Goal: Find contact information: Find contact information

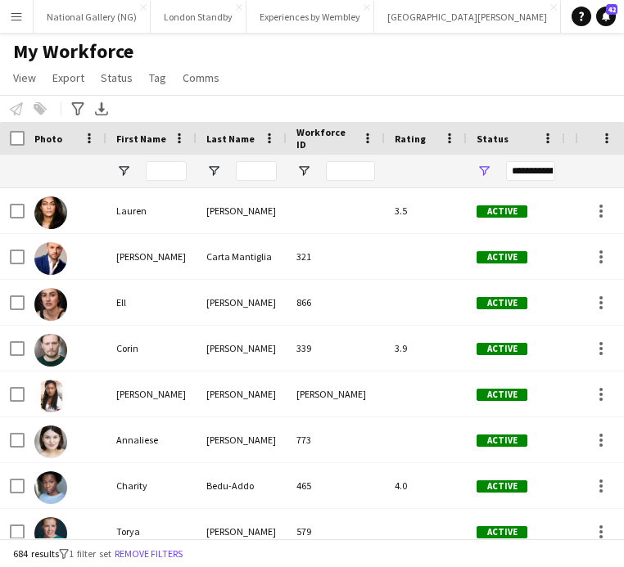
click at [10, 18] on app-icon "Menu" at bounding box center [16, 16] width 13 height 13
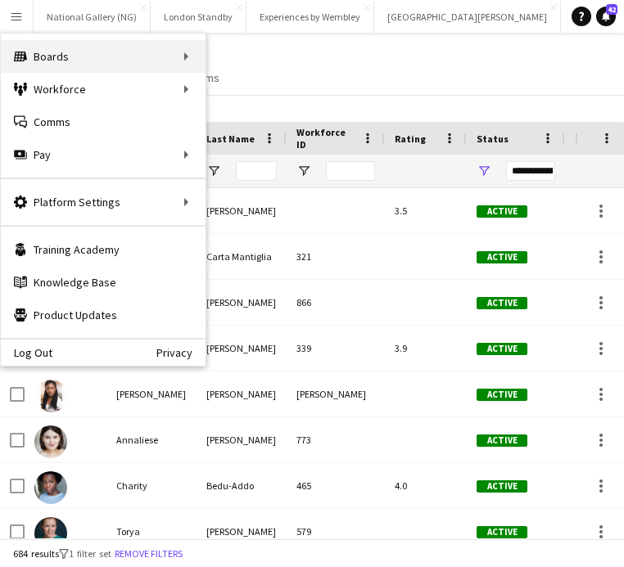
click at [86, 56] on div "Boards Boards" at bounding box center [103, 56] width 205 height 33
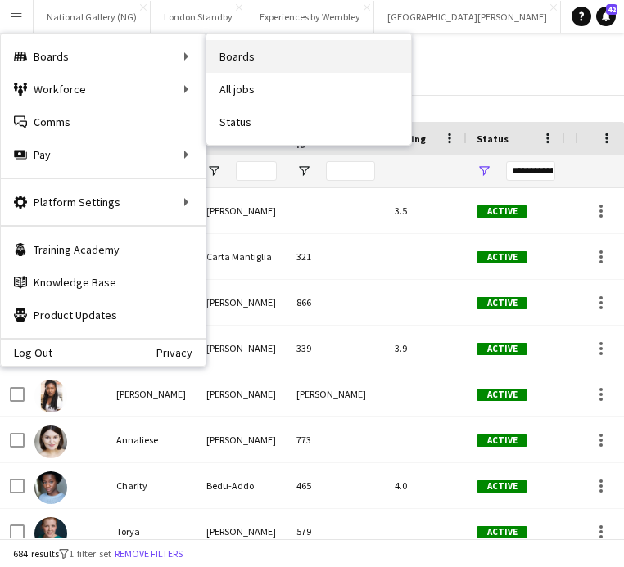
click at [277, 60] on link "Boards" at bounding box center [308, 56] width 205 height 33
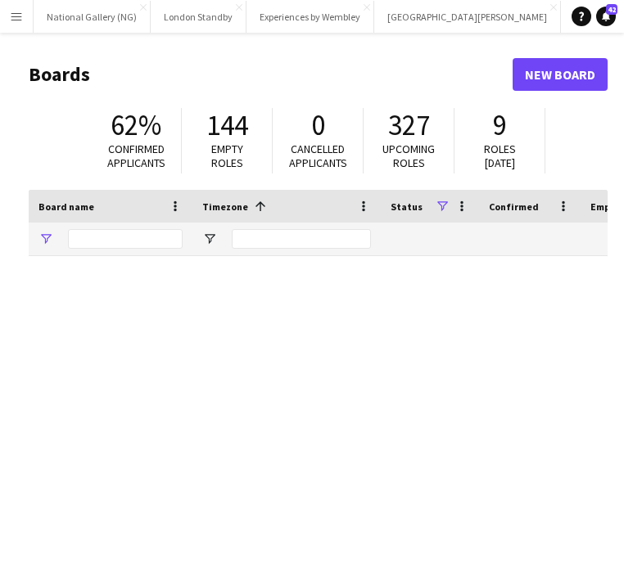
type input "***"
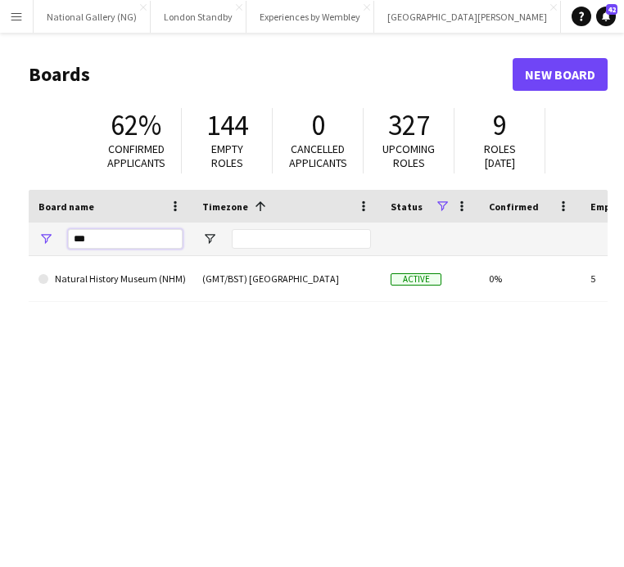
drag, startPoint x: 131, startPoint y: 236, endPoint x: -63, endPoint y: 233, distance: 194.0
click at [0, 233] on html "Menu Boards Boards Boards All jobs Status Workforce Workforce My Workforce Recr…" at bounding box center [312, 312] width 624 height 624
type input "********"
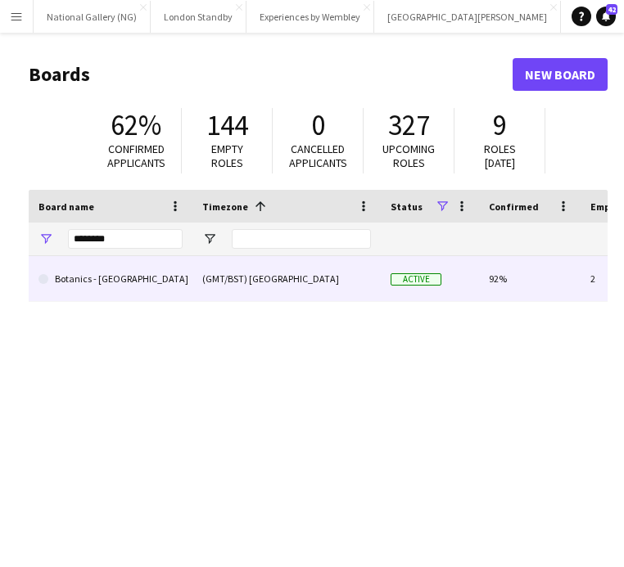
click at [151, 282] on link "Botanics - [GEOGRAPHIC_DATA]" at bounding box center [110, 279] width 144 height 46
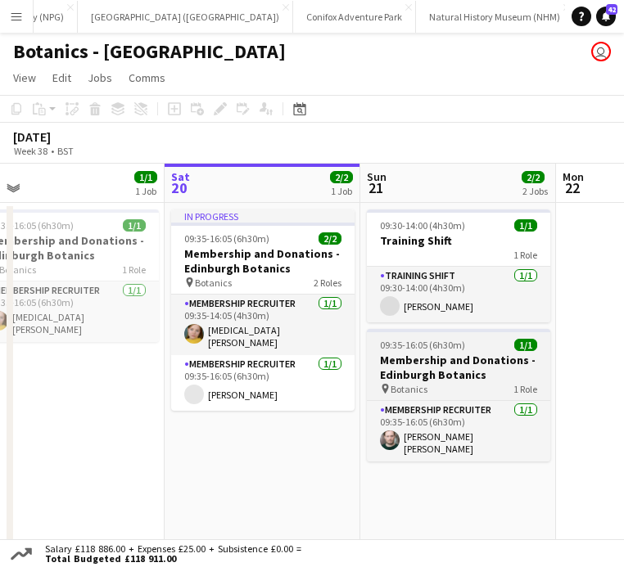
scroll to position [0, 431]
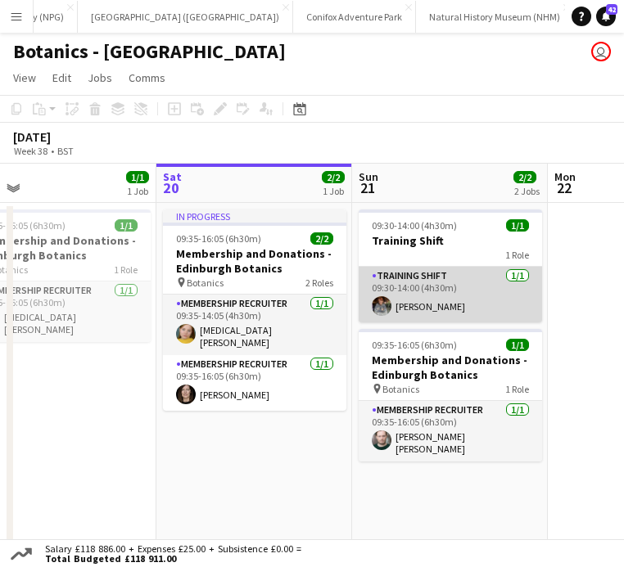
click at [435, 298] on app-card-role "Training shift [DATE] 09:30-14:00 (4h30m) [PERSON_NAME]" at bounding box center [450, 295] width 183 height 56
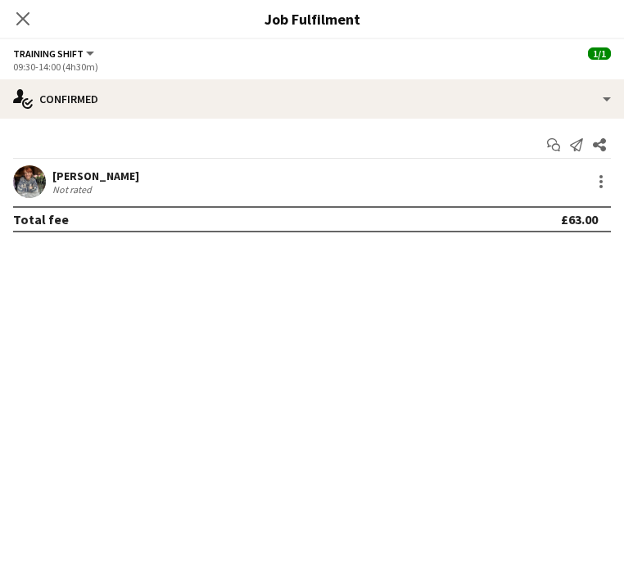
click at [96, 180] on div "[PERSON_NAME]" at bounding box center [95, 176] width 87 height 15
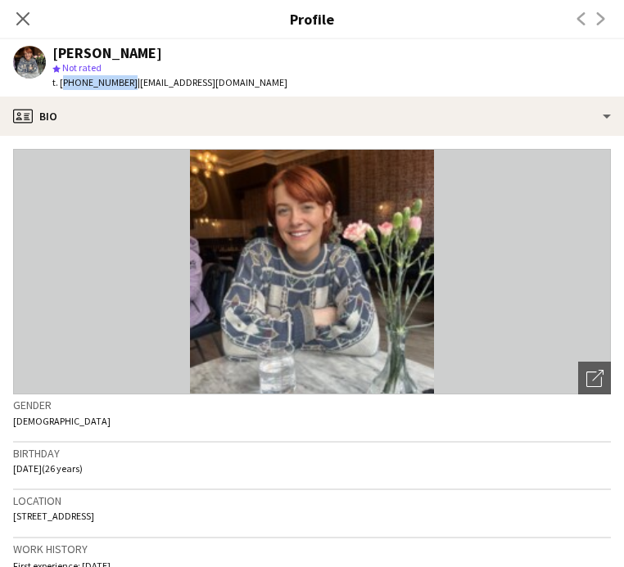
drag, startPoint x: 124, startPoint y: 81, endPoint x: 61, endPoint y: 82, distance: 62.2
click at [61, 82] on span "t. [PHONE_NUMBER]" at bounding box center [94, 82] width 85 height 12
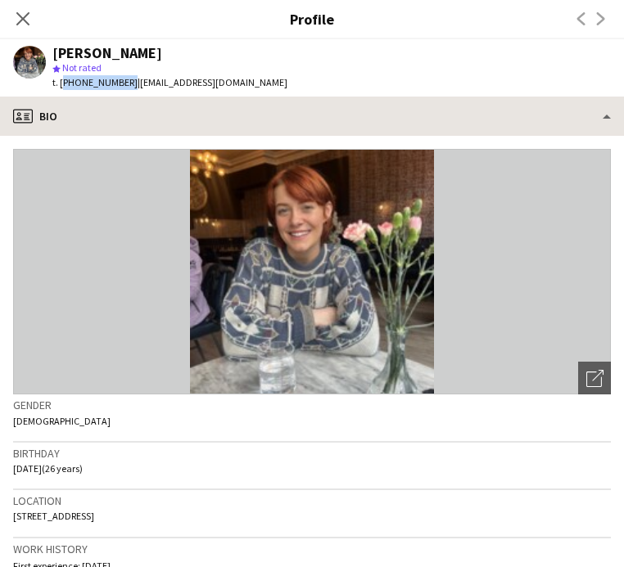
copy span "[PHONE_NUMBER]"
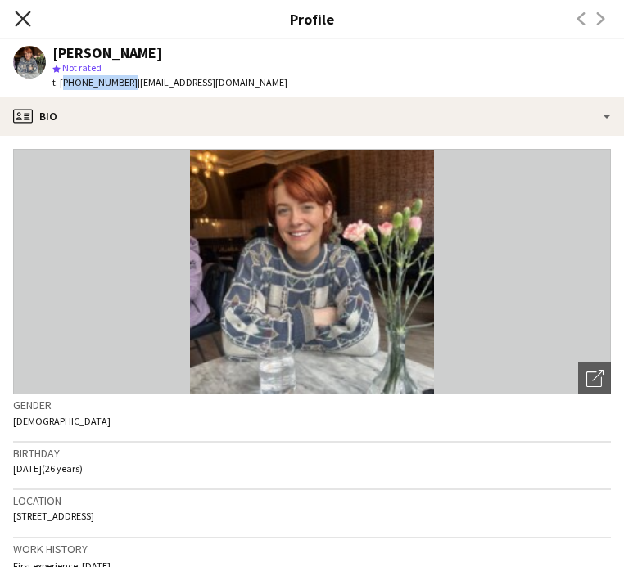
click at [30, 16] on icon "Close pop-in" at bounding box center [23, 19] width 16 height 16
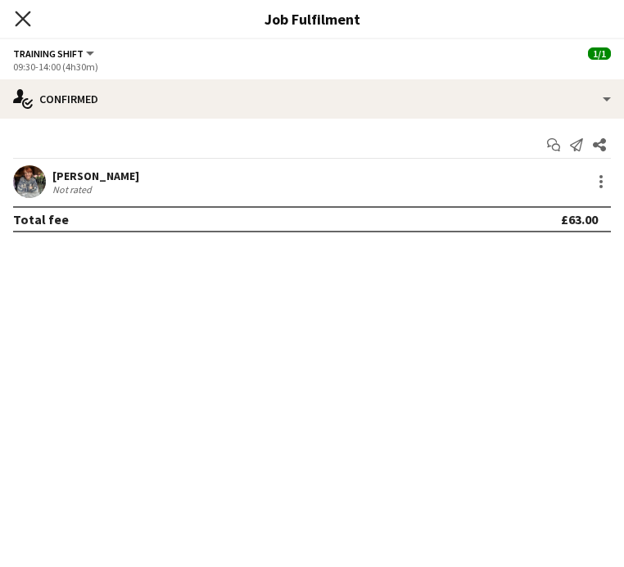
click at [18, 20] on icon "Close pop-in" at bounding box center [23, 19] width 16 height 16
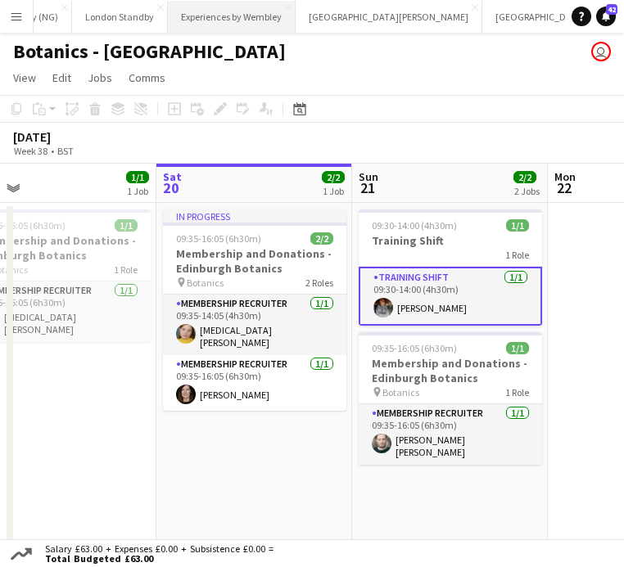
scroll to position [0, 0]
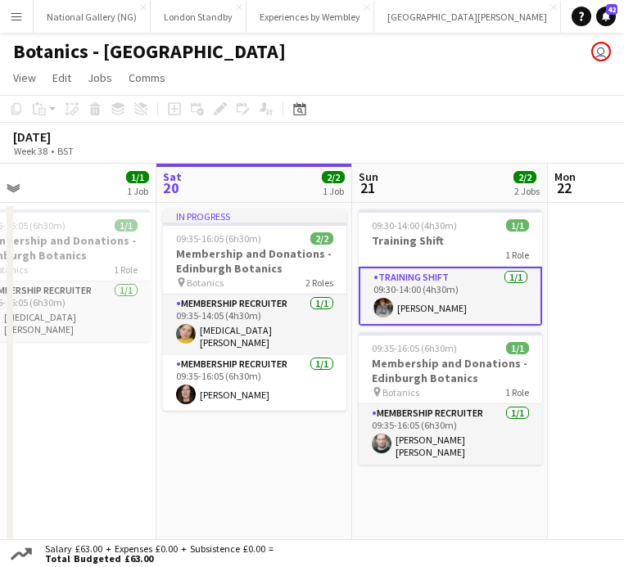
click at [22, 18] on app-icon "Menu" at bounding box center [16, 16] width 13 height 13
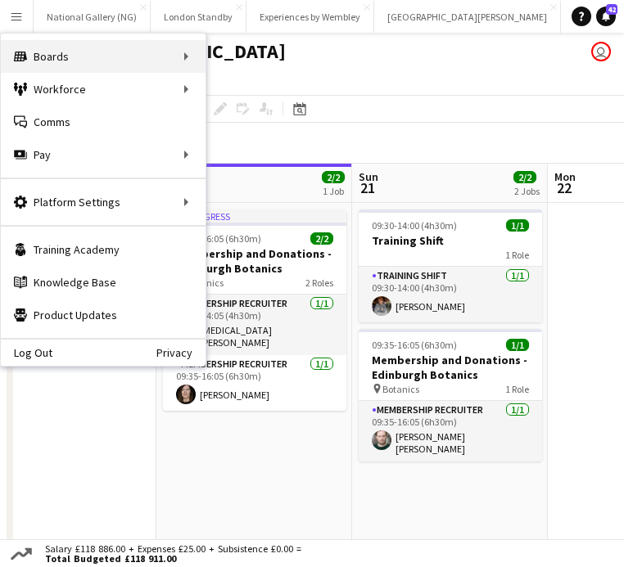
click at [71, 54] on div "Boards Boards" at bounding box center [103, 56] width 205 height 33
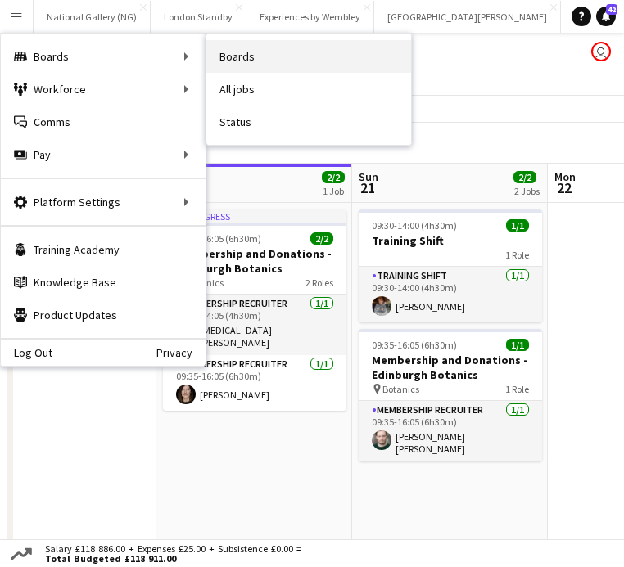
click at [273, 59] on link "Boards" at bounding box center [308, 56] width 205 height 33
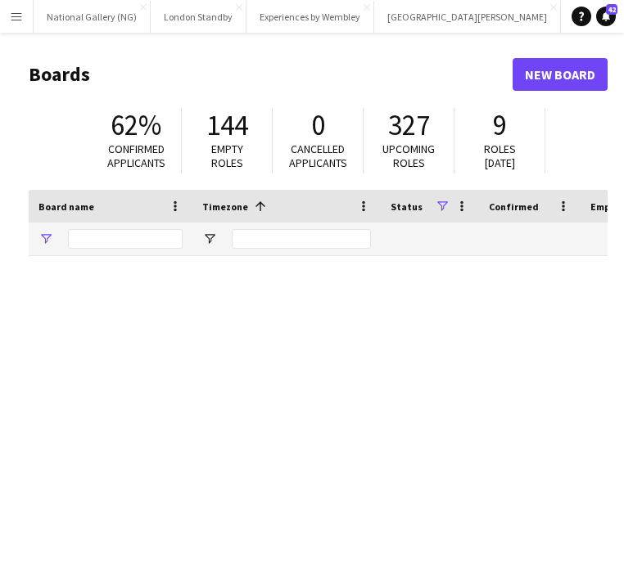
type input "********"
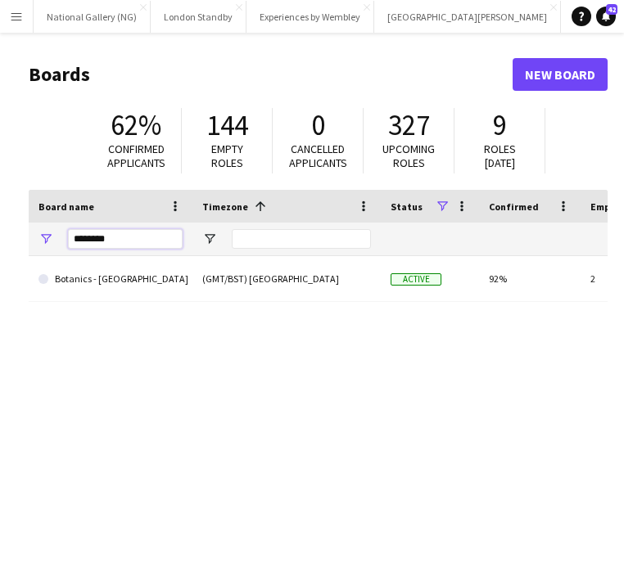
click at [93, 247] on input "********" at bounding box center [125, 239] width 115 height 20
drag, startPoint x: 138, startPoint y: 237, endPoint x: -21, endPoint y: 221, distance: 159.6
click at [0, 221] on html "Menu Boards Boards Boards All jobs Status Workforce Workforce My Workforce Recr…" at bounding box center [312, 312] width 624 height 624
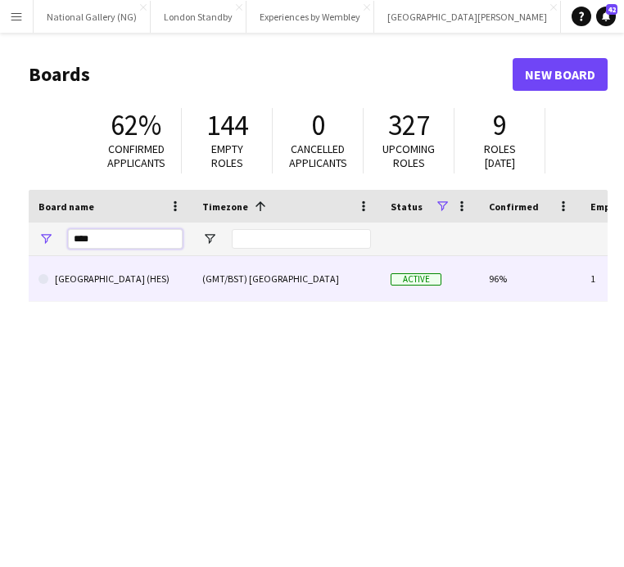
type input "****"
click at [97, 278] on link "[GEOGRAPHIC_DATA] (HES)" at bounding box center [110, 279] width 144 height 46
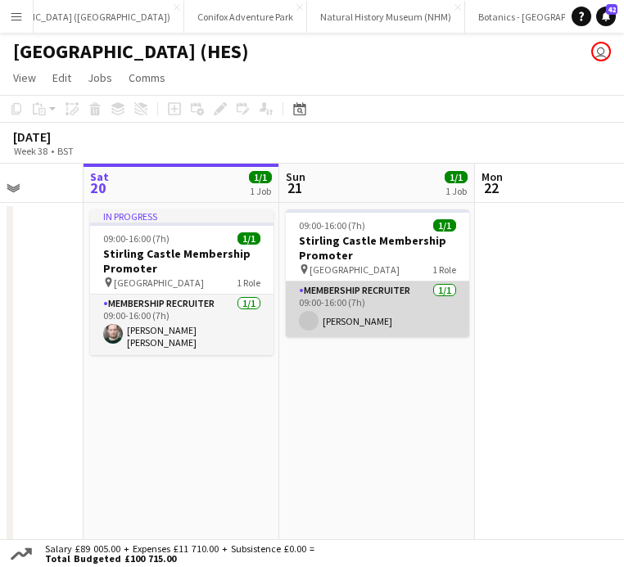
scroll to position [0, 541]
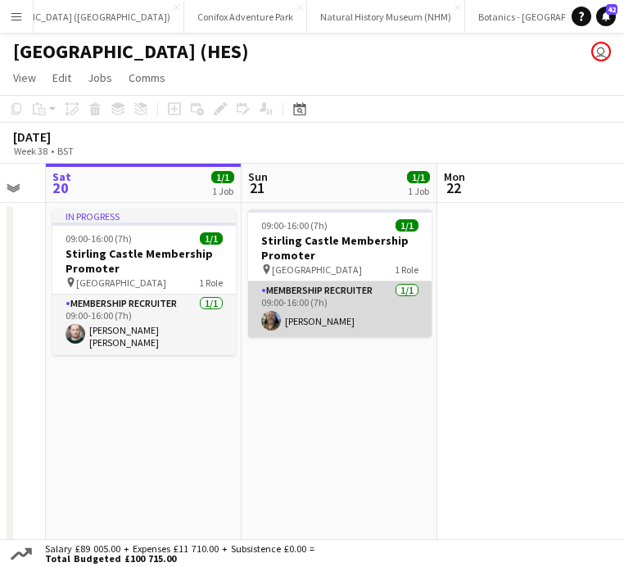
click at [350, 309] on app-card-role "Membership Recruiter [DATE] 09:00-16:00 (7h) [PERSON_NAME]" at bounding box center [339, 310] width 183 height 56
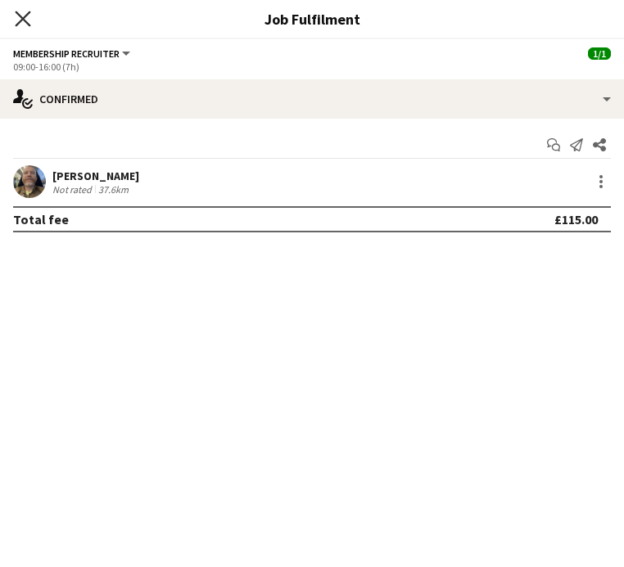
click at [15, 16] on icon "Close pop-in" at bounding box center [23, 19] width 16 height 16
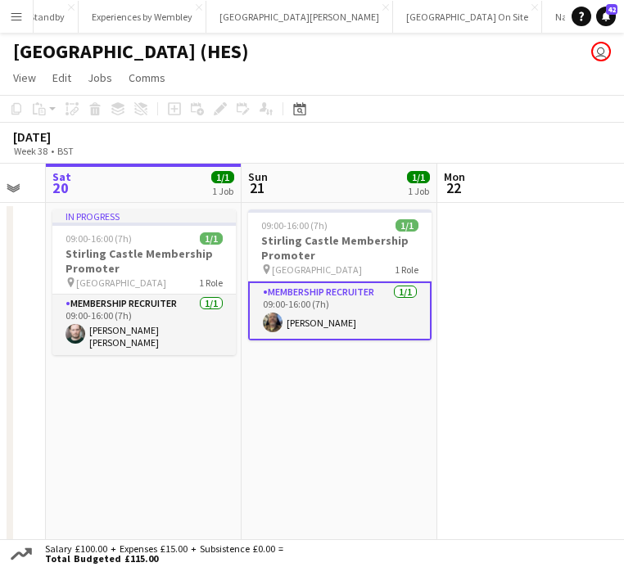
scroll to position [0, 147]
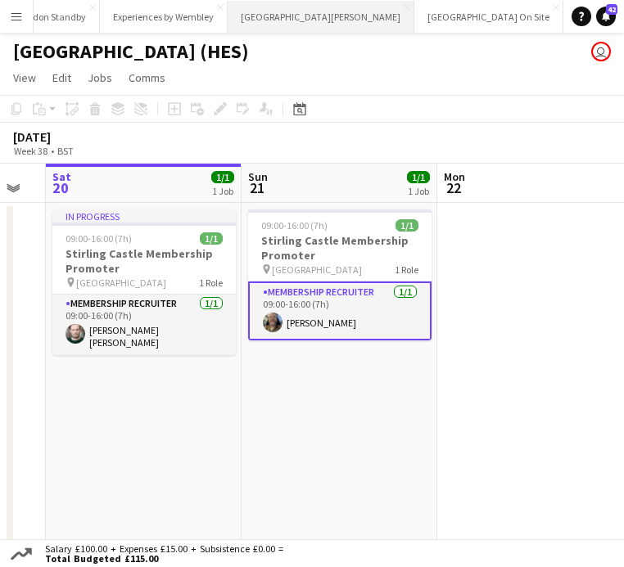
click at [283, 20] on button "[GEOGRAPHIC_DATA][PERSON_NAME] [GEOGRAPHIC_DATA] Close" at bounding box center [321, 17] width 187 height 32
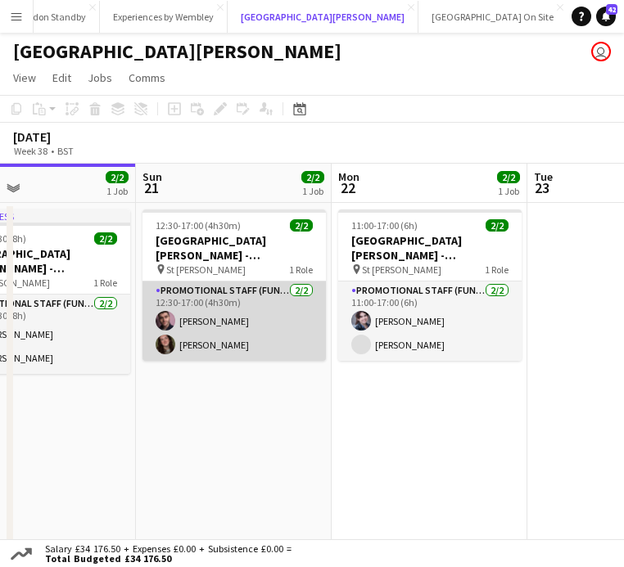
scroll to position [0, 462]
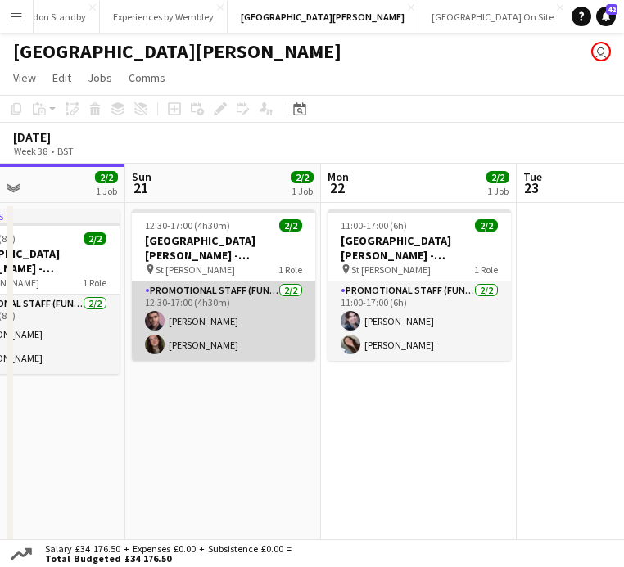
click at [253, 323] on app-card-role "Promotional Staff (Fundraiser) [DATE] 12:30-17:00 (4h30m) [PERSON_NAME] [PERSON…" at bounding box center [223, 321] width 183 height 79
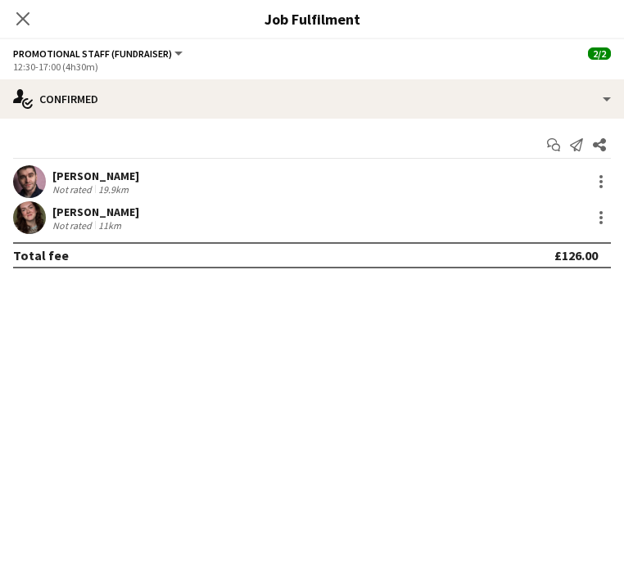
click at [130, 223] on div "Not rated 11km" at bounding box center [95, 225] width 87 height 12
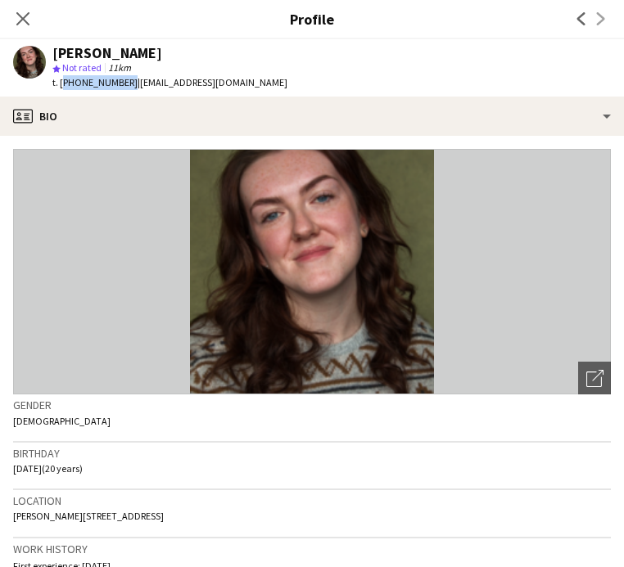
drag, startPoint x: 124, startPoint y: 81, endPoint x: 61, endPoint y: 79, distance: 62.2
click at [61, 79] on span "t. [PHONE_NUMBER]" at bounding box center [94, 82] width 85 height 12
copy span "[PHONE_NUMBER]"
click at [26, 18] on icon "Close pop-in" at bounding box center [23, 19] width 16 height 16
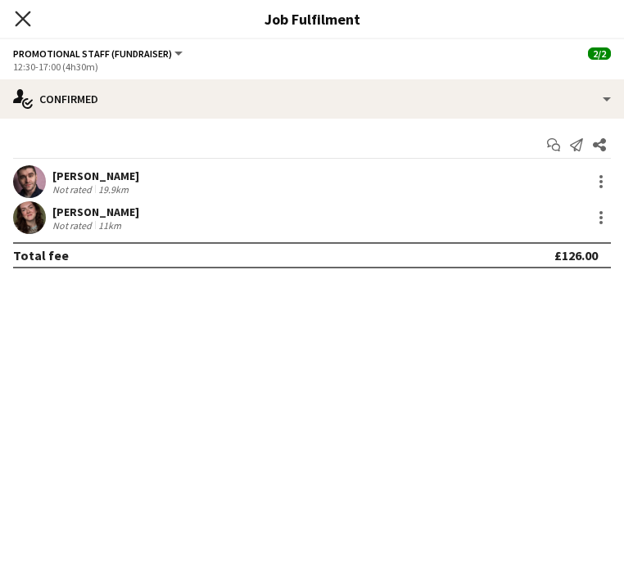
click at [19, 25] on icon "Close pop-in" at bounding box center [23, 19] width 16 height 16
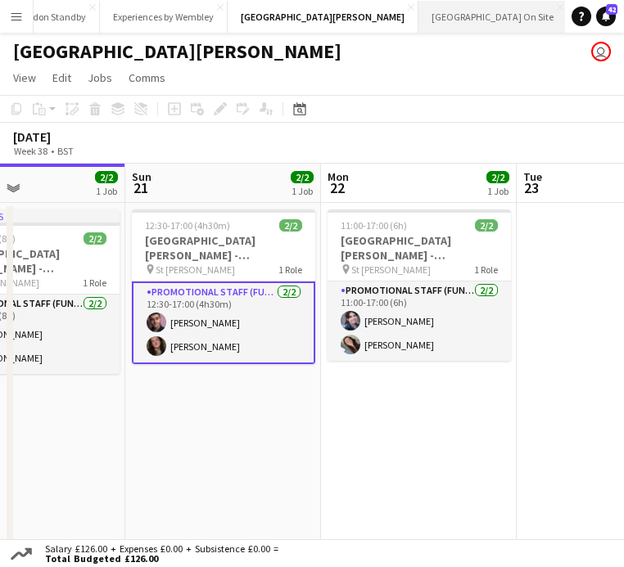
scroll to position [0, 0]
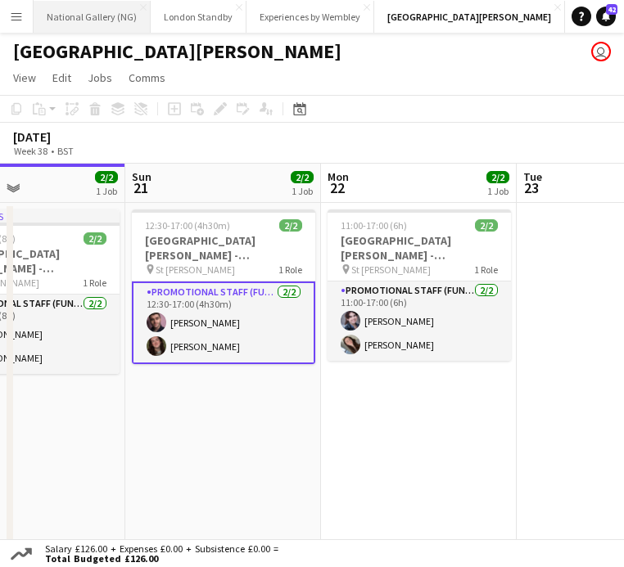
click at [92, 14] on button "National Gallery (NG) Close" at bounding box center [92, 17] width 117 height 32
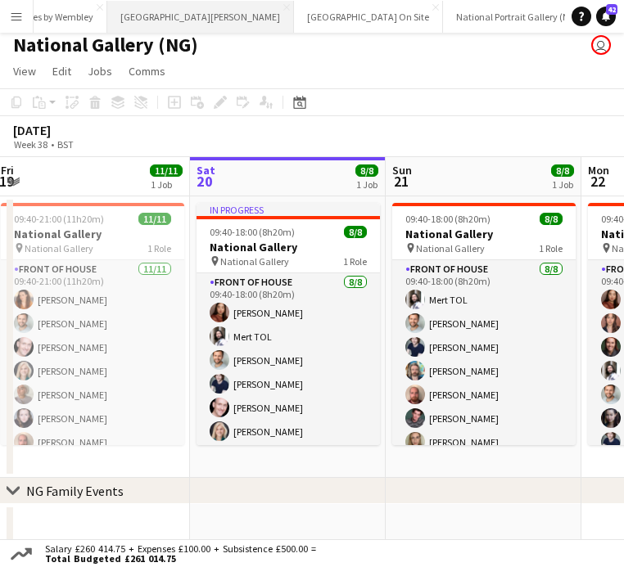
scroll to position [0, 299]
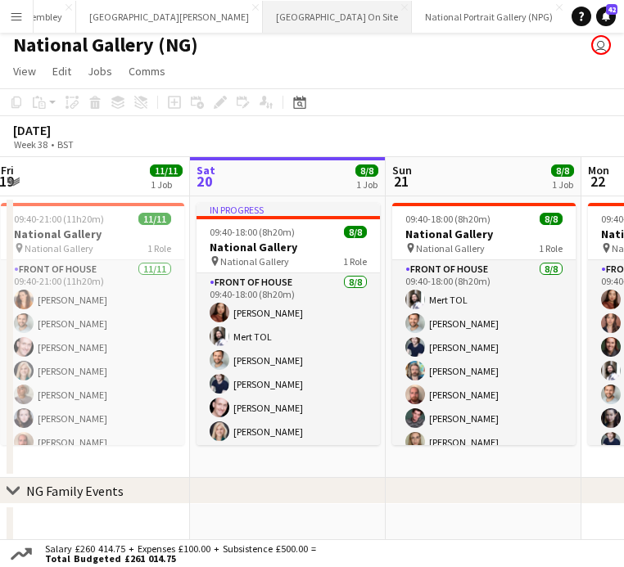
click at [263, 17] on button "[GEOGRAPHIC_DATA] On Site Close" at bounding box center [337, 17] width 149 height 32
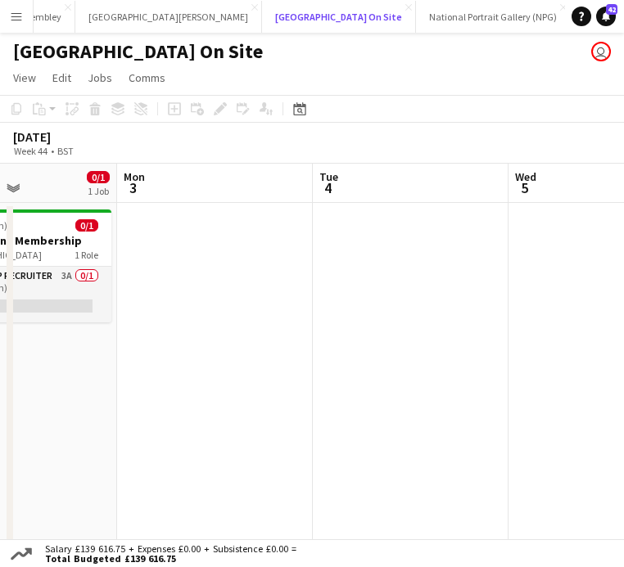
scroll to position [0, 434]
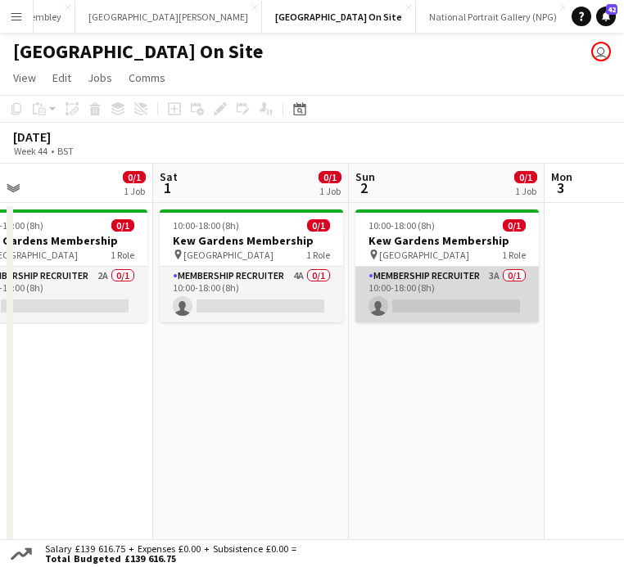
click at [463, 291] on app-card-role "Membership Recruiter 3A 0/1 10:00-18:00 (8h) single-neutral-actions" at bounding box center [446, 295] width 183 height 56
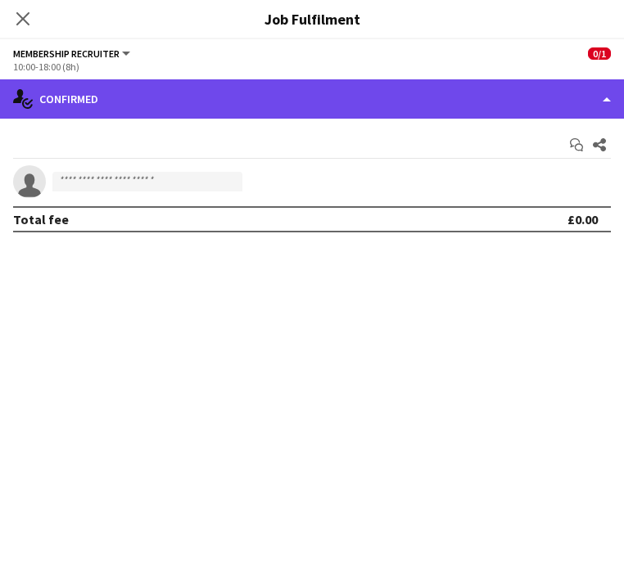
click at [544, 100] on div "single-neutral-actions-check-2 Confirmed" at bounding box center [312, 98] width 624 height 39
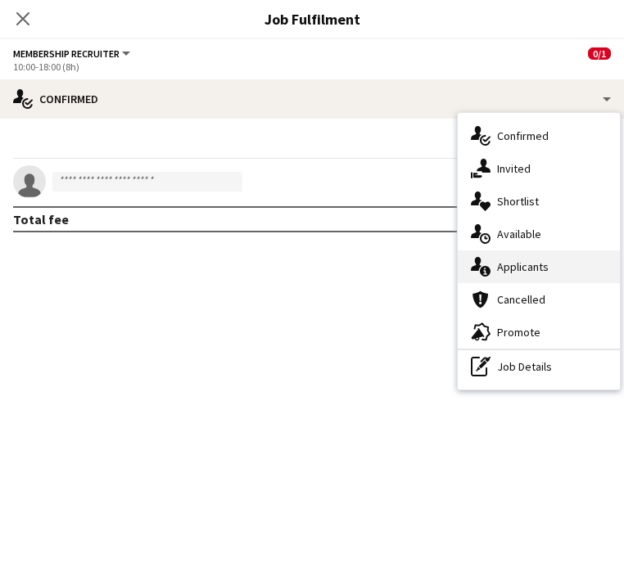
click at [528, 269] on span "Applicants" at bounding box center [523, 267] width 52 height 15
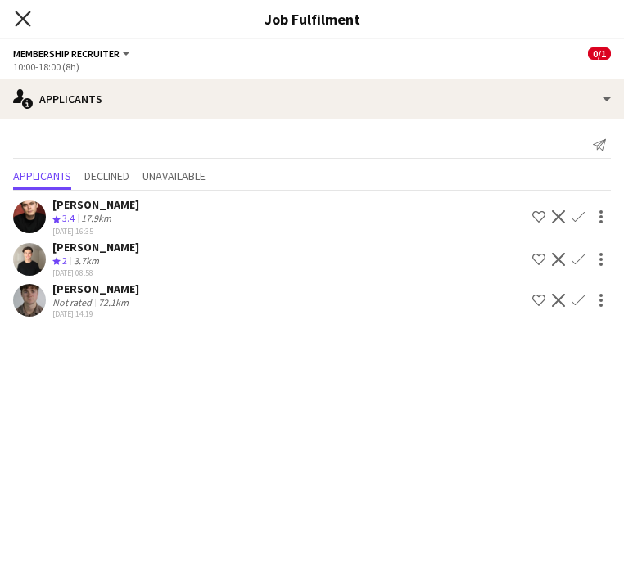
click at [28, 15] on icon "Close pop-in" at bounding box center [23, 19] width 16 height 16
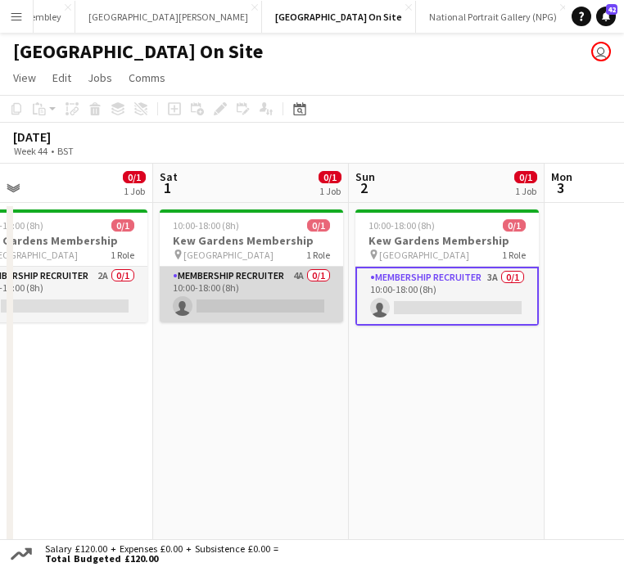
scroll to position [0, 449]
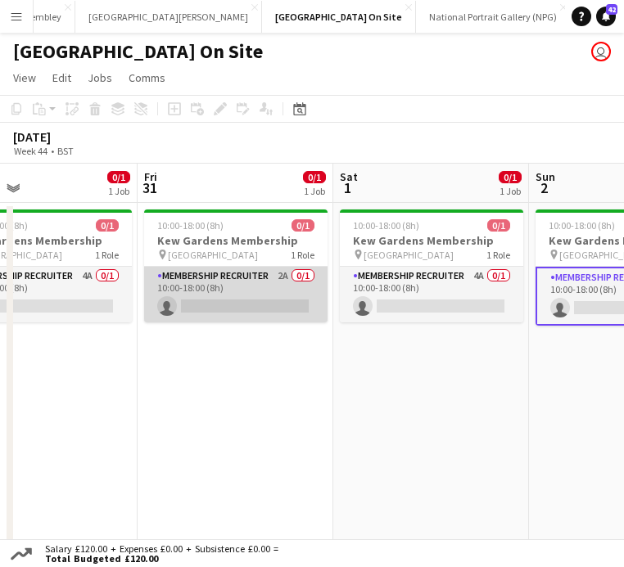
click at [231, 293] on app-card-role "Membership Recruiter 2A 0/1 10:00-18:00 (8h) single-neutral-actions" at bounding box center [235, 295] width 183 height 56
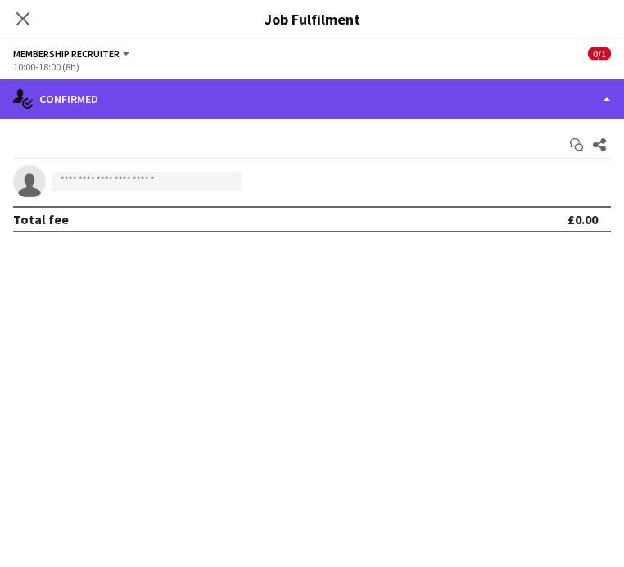
click at [281, 107] on div "single-neutral-actions-check-2 Confirmed" at bounding box center [312, 98] width 624 height 39
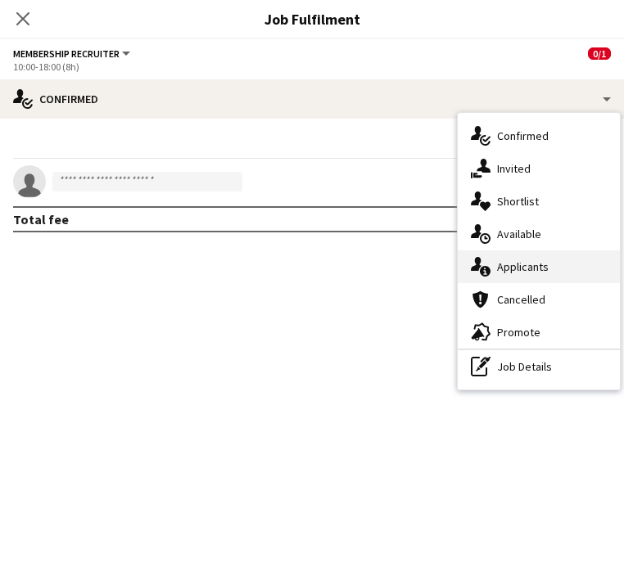
click at [514, 264] on span "Applicants" at bounding box center [523, 267] width 52 height 15
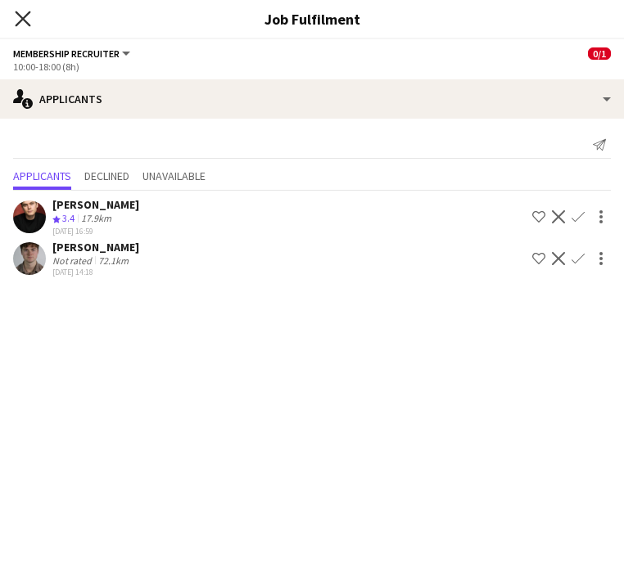
click at [22, 16] on icon "Close pop-in" at bounding box center [23, 19] width 16 height 16
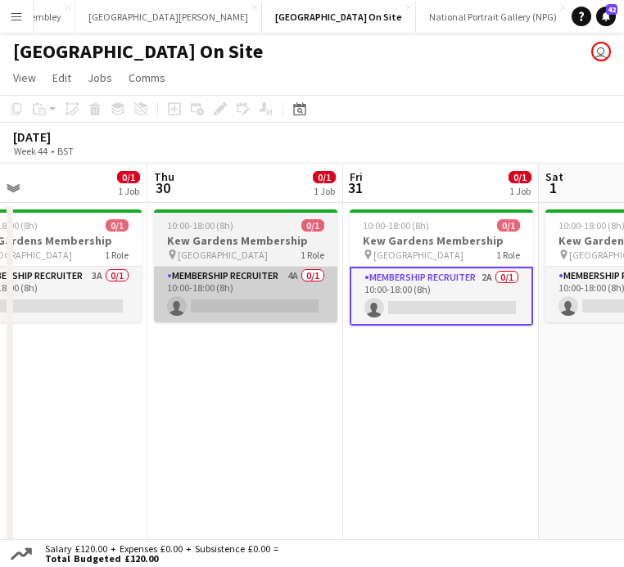
scroll to position [0, 415]
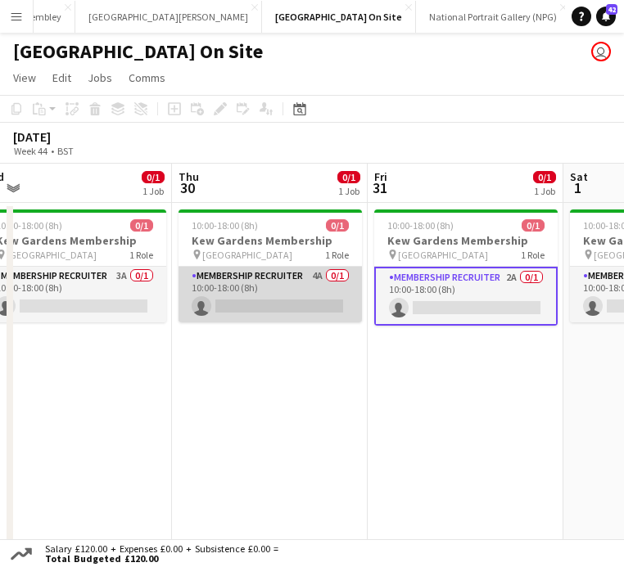
click at [302, 303] on app-card-role "Membership Recruiter 4A 0/1 10:00-18:00 (8h) single-neutral-actions" at bounding box center [269, 295] width 183 height 56
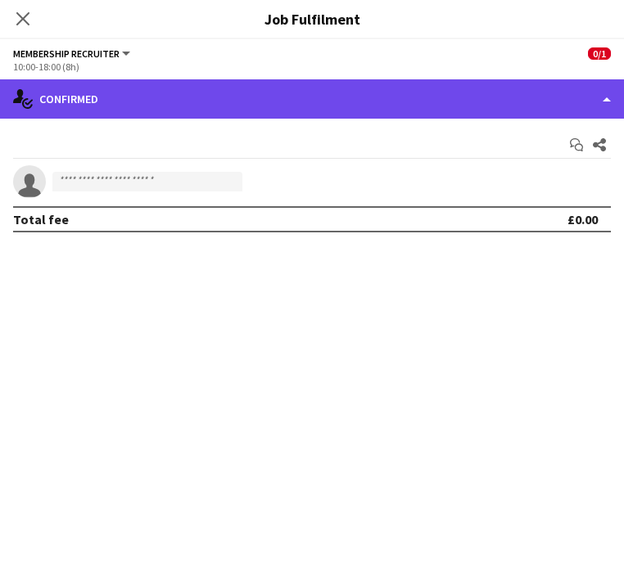
click at [318, 89] on div "single-neutral-actions-check-2 Confirmed" at bounding box center [312, 98] width 624 height 39
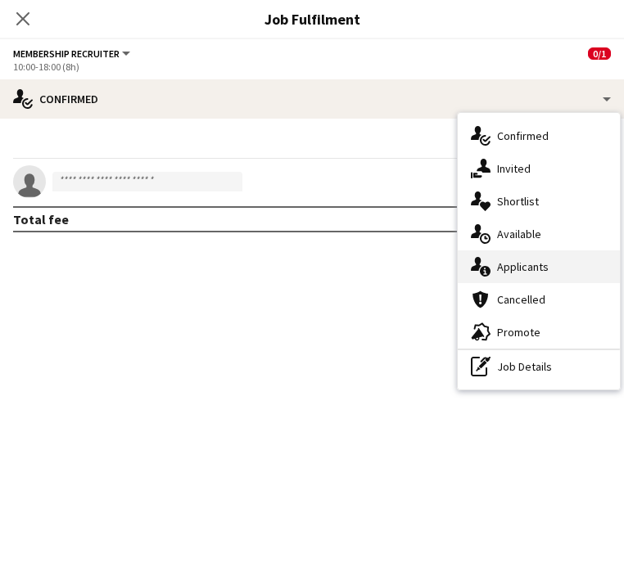
click at [527, 277] on div "single-neutral-actions-information Applicants" at bounding box center [539, 267] width 162 height 33
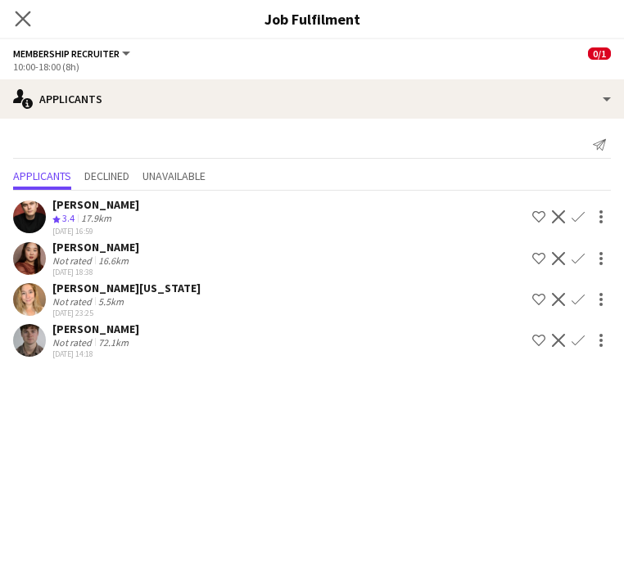
click at [17, 11] on app-icon "Close pop-in" at bounding box center [23, 19] width 24 height 24
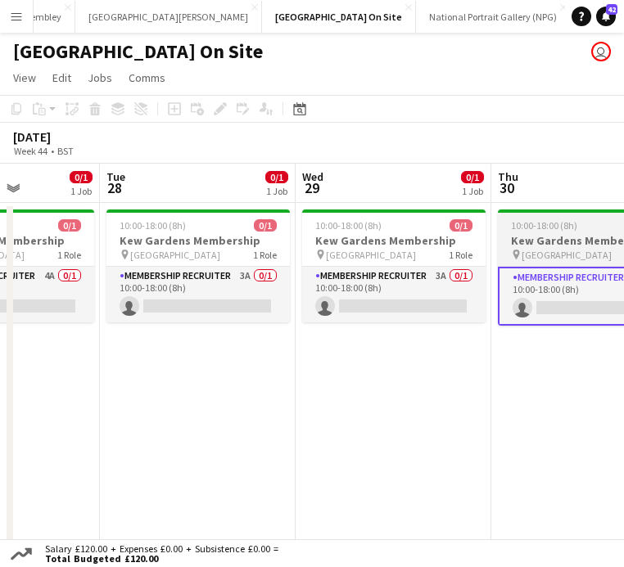
scroll to position [0, 463]
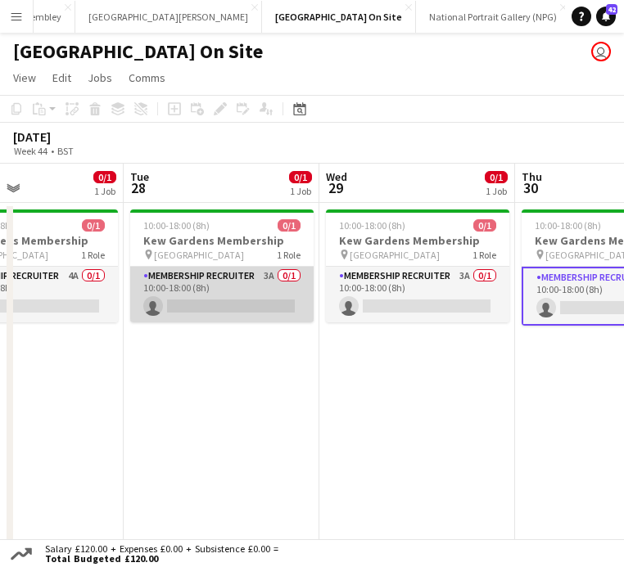
click at [233, 298] on app-card-role "Membership Recruiter 3A 0/1 10:00-18:00 (8h) single-neutral-actions" at bounding box center [221, 295] width 183 height 56
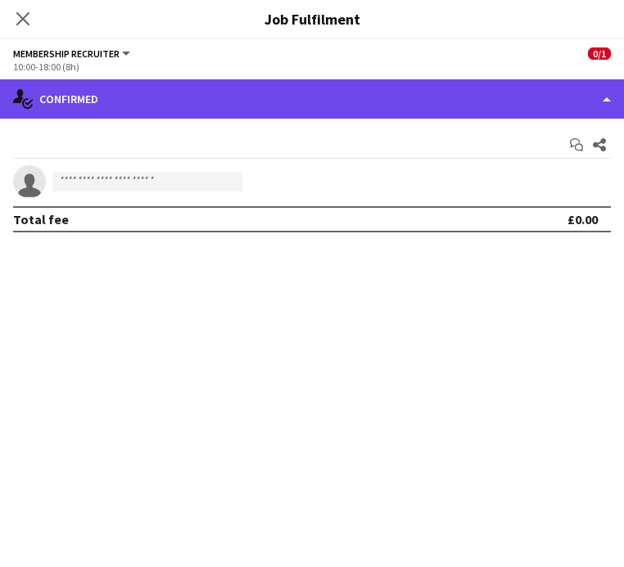
click at [444, 111] on div "single-neutral-actions-check-2 Confirmed" at bounding box center [312, 98] width 624 height 39
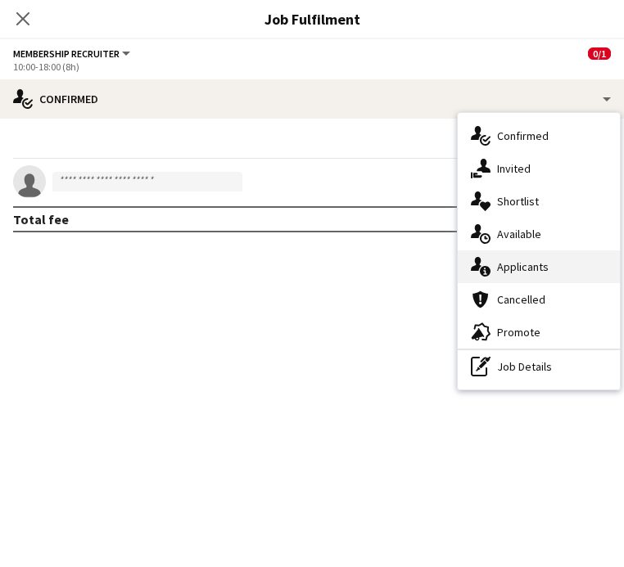
click at [509, 270] on span "Applicants" at bounding box center [523, 267] width 52 height 15
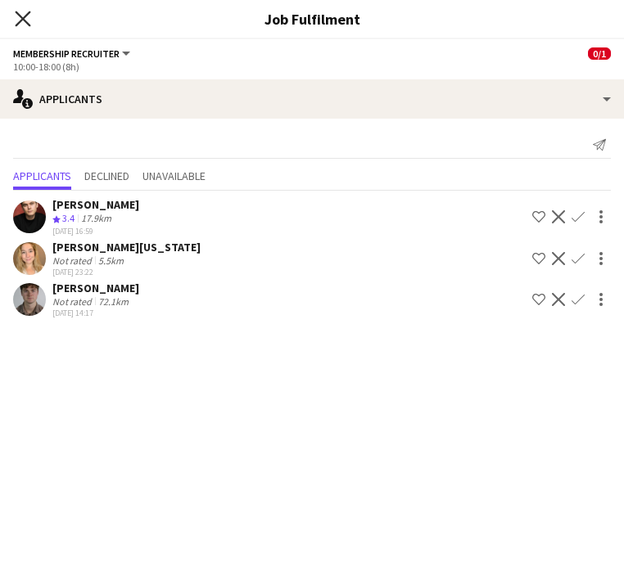
click at [16, 20] on icon "Close pop-in" at bounding box center [23, 19] width 16 height 16
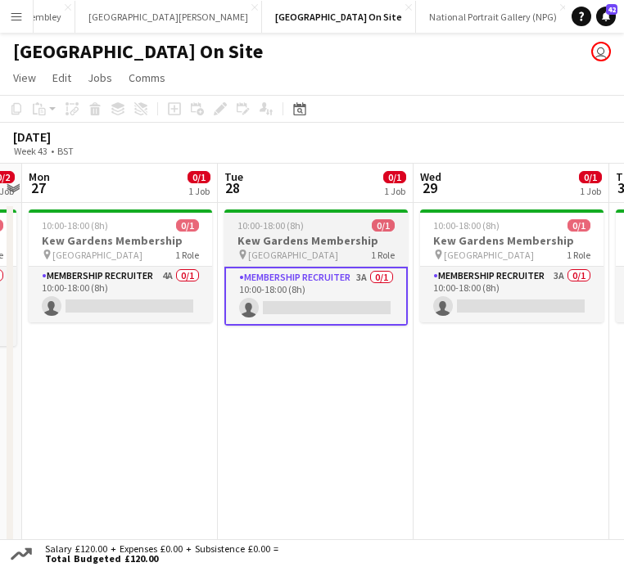
scroll to position [0, 519]
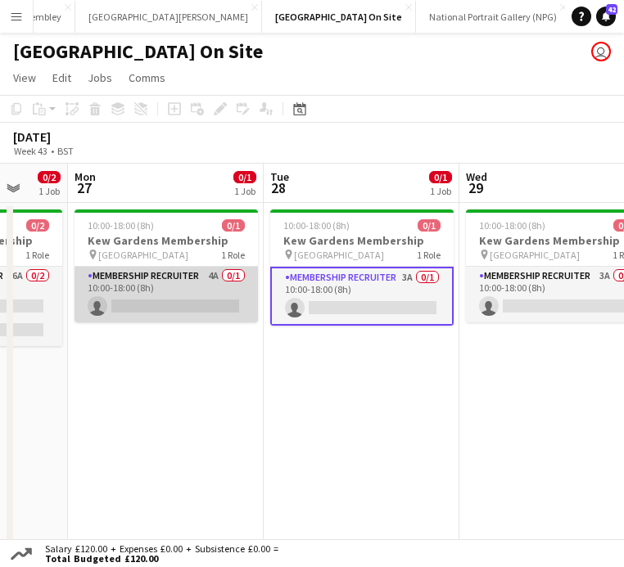
click at [162, 293] on app-card-role "Membership Recruiter 4A 0/1 10:00-18:00 (8h) single-neutral-actions" at bounding box center [165, 295] width 183 height 56
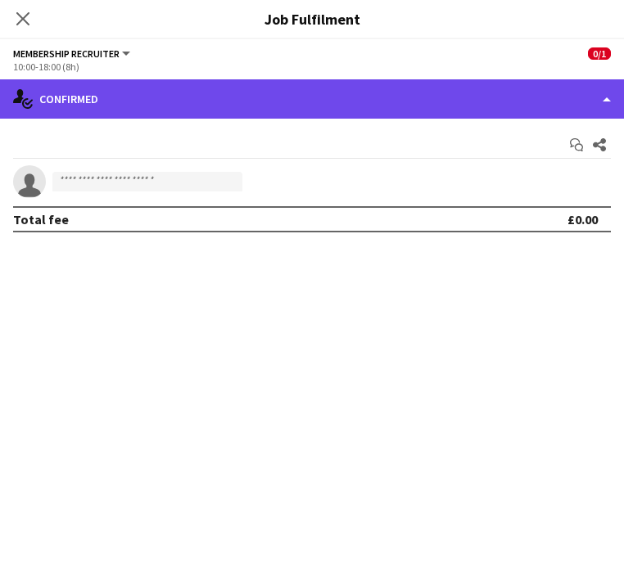
click at [363, 103] on div "single-neutral-actions-check-2 Confirmed" at bounding box center [312, 98] width 624 height 39
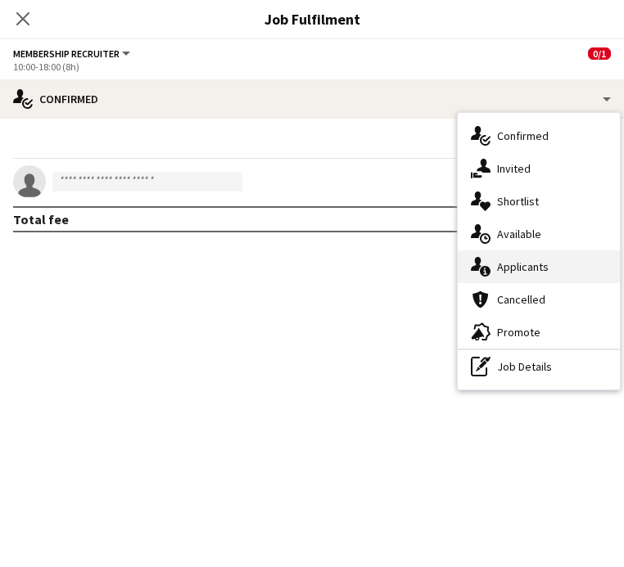
click at [539, 265] on span "Applicants" at bounding box center [523, 267] width 52 height 15
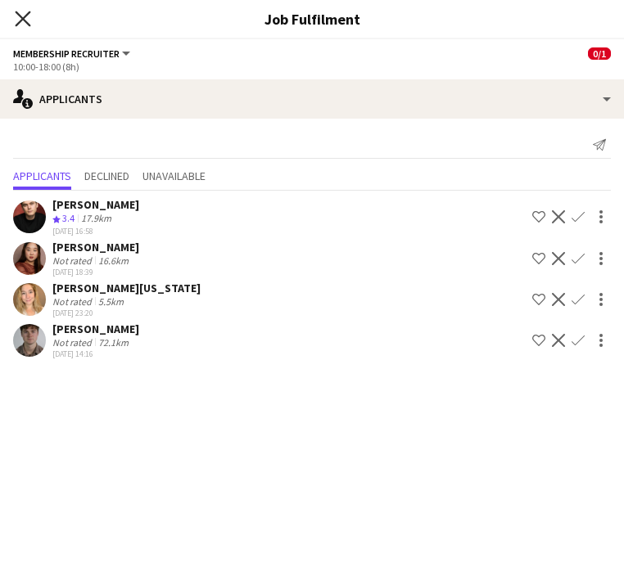
click at [25, 21] on icon at bounding box center [23, 19] width 16 height 16
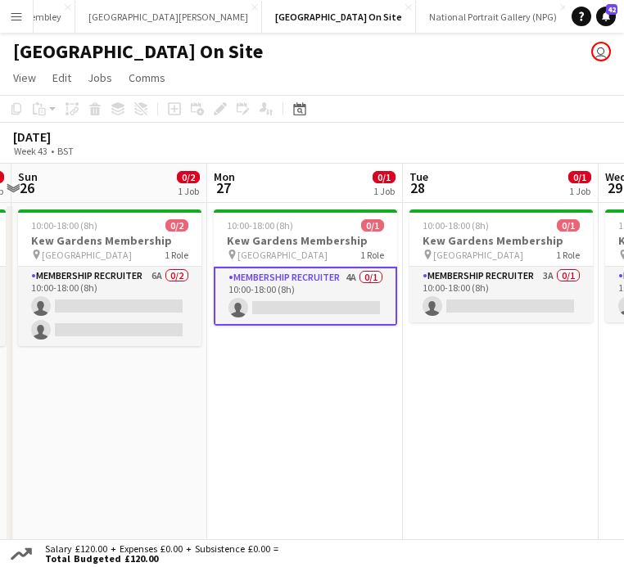
scroll to position [0, 425]
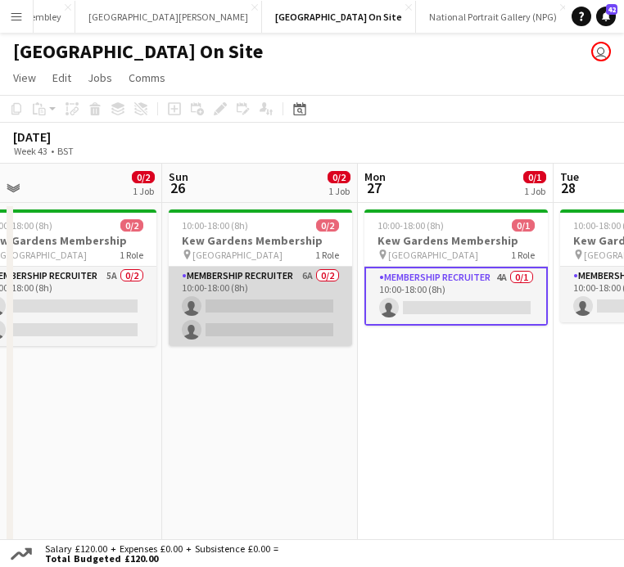
click at [248, 307] on app-card-role "Membership Recruiter 6A 0/2 10:00-18:00 (8h) single-neutral-actions single-neut…" at bounding box center [260, 306] width 183 height 79
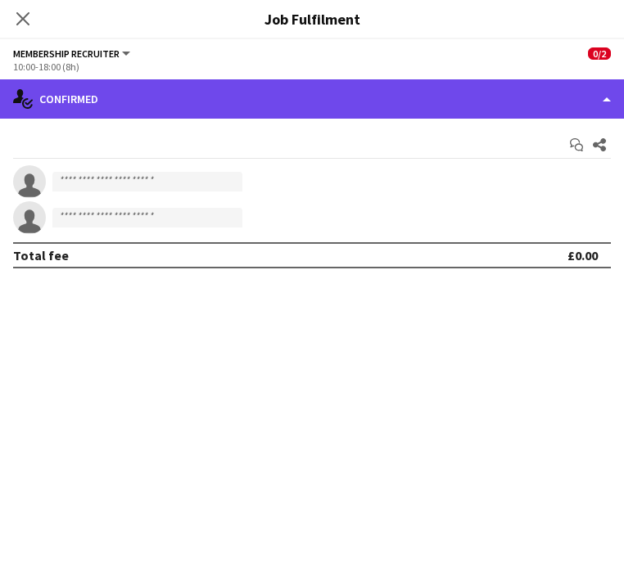
click at [354, 91] on div "single-neutral-actions-check-2 Confirmed" at bounding box center [312, 98] width 624 height 39
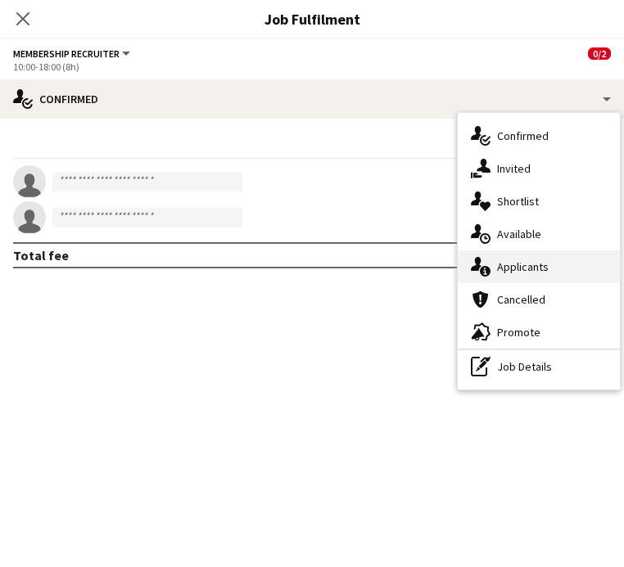
click at [529, 270] on span "Applicants" at bounding box center [523, 267] width 52 height 15
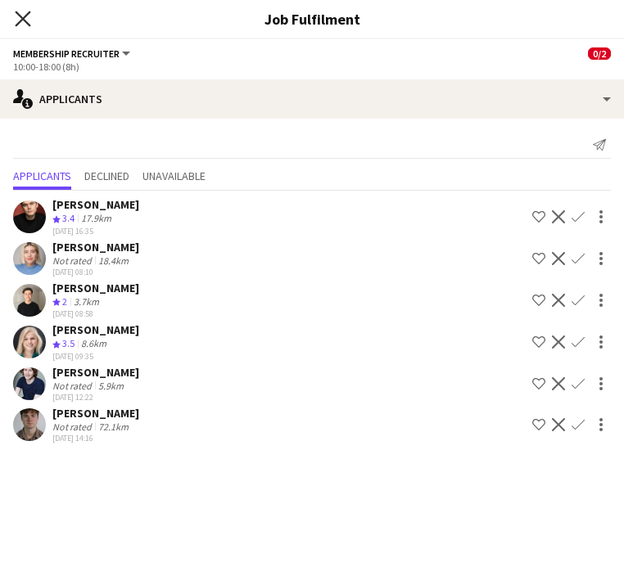
click at [23, 16] on icon "Close pop-in" at bounding box center [23, 19] width 16 height 16
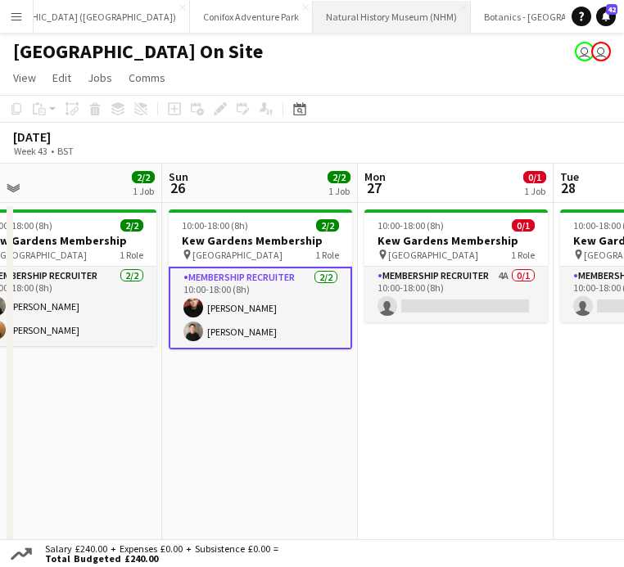
scroll to position [0, 0]
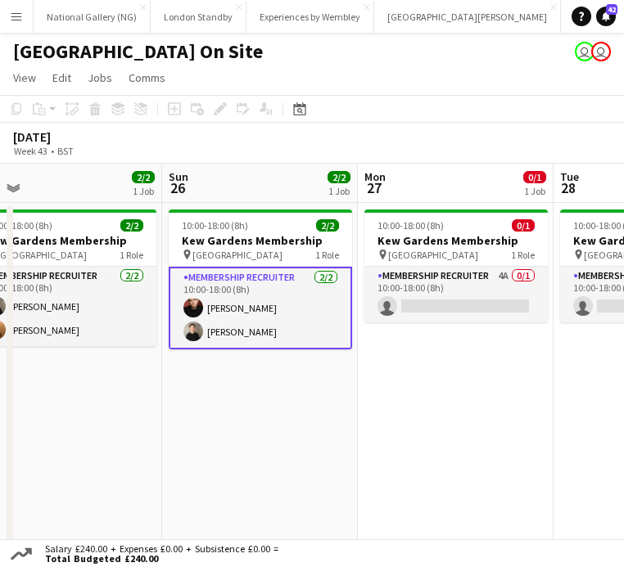
click at [11, 15] on app-icon "Menu" at bounding box center [16, 16] width 13 height 13
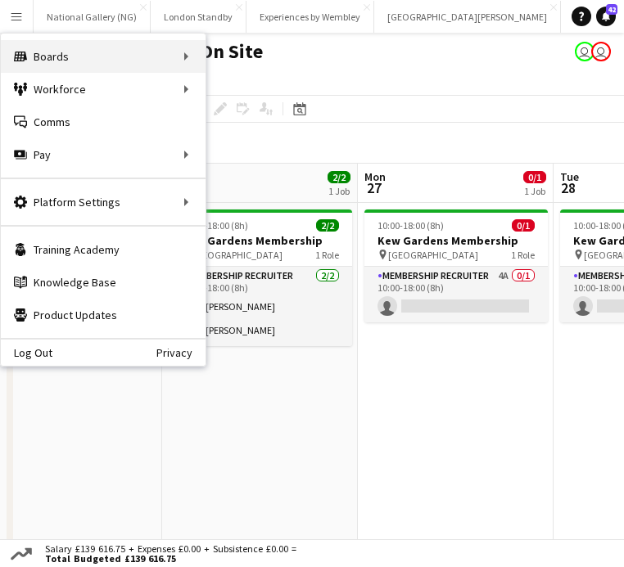
click at [70, 55] on div "Boards Boards" at bounding box center [103, 56] width 205 height 33
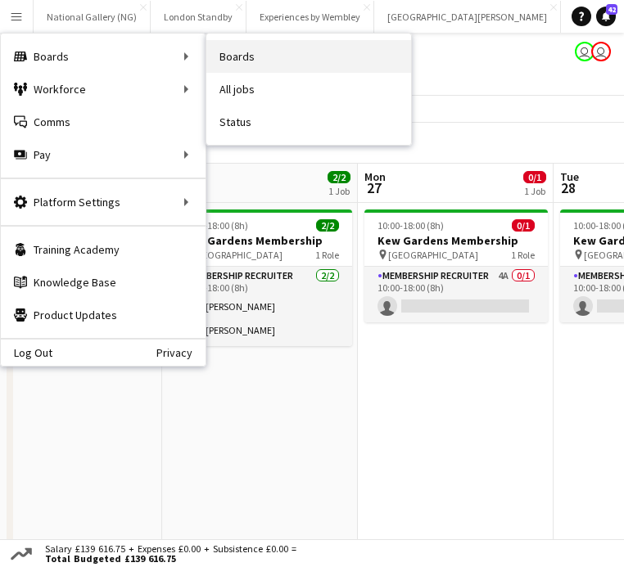
click at [257, 66] on link "Boards" at bounding box center [308, 56] width 205 height 33
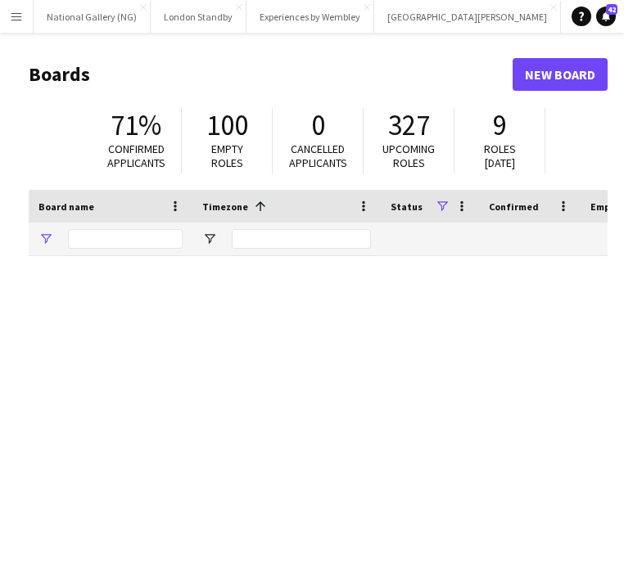
type input "****"
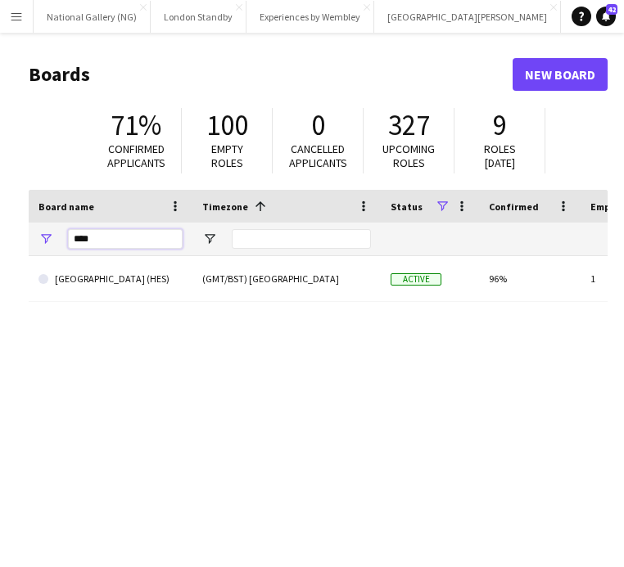
drag, startPoint x: 102, startPoint y: 237, endPoint x: 29, endPoint y: 233, distance: 73.0
click at [29, 233] on div "****" at bounding box center [111, 239] width 164 height 33
type input "*****"
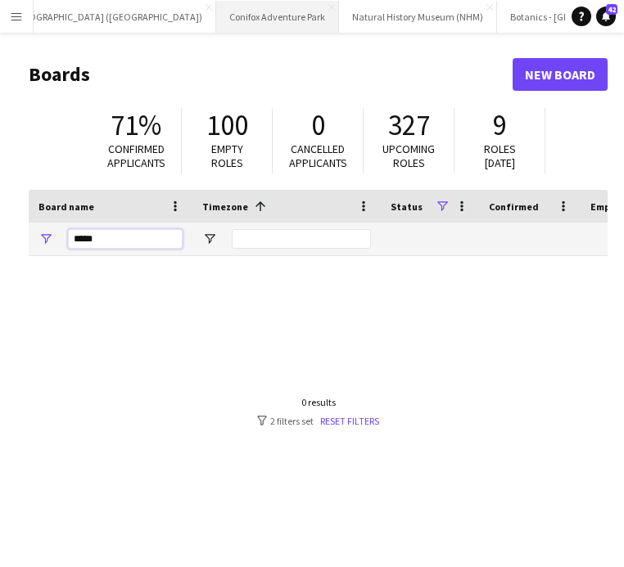
scroll to position [0, 892]
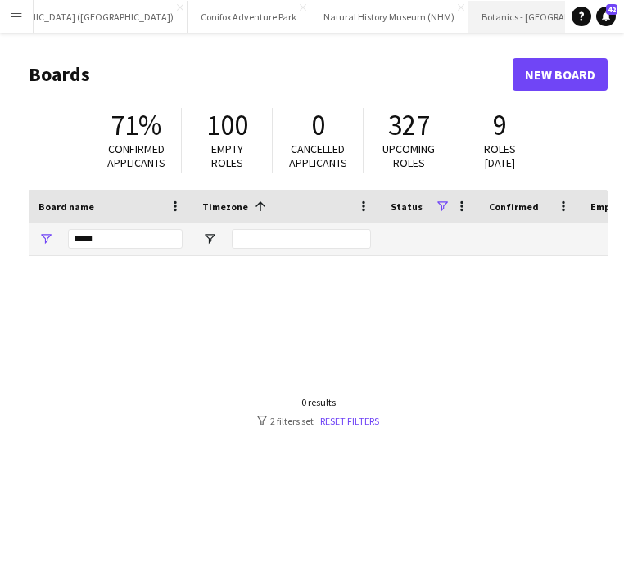
click at [468, 19] on button "Botanics - [GEOGRAPHIC_DATA] Close" at bounding box center [548, 17] width 160 height 32
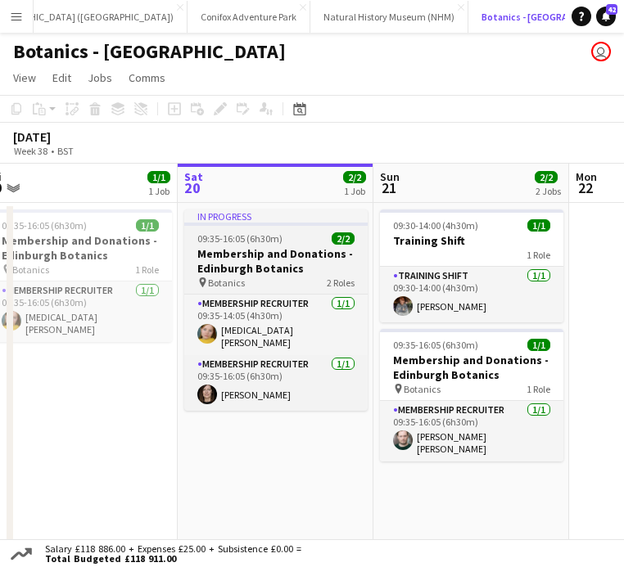
scroll to position [0, 408]
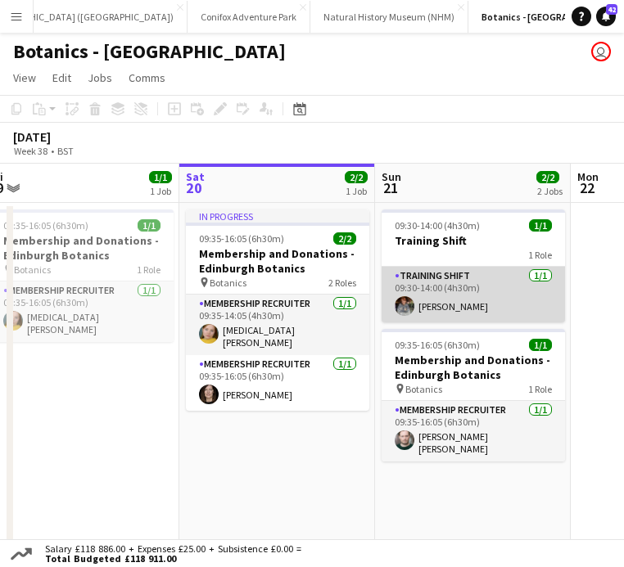
click at [440, 295] on app-card-role "Training shift [DATE] 09:30-14:00 (4h30m) [PERSON_NAME]" at bounding box center [473, 295] width 183 height 56
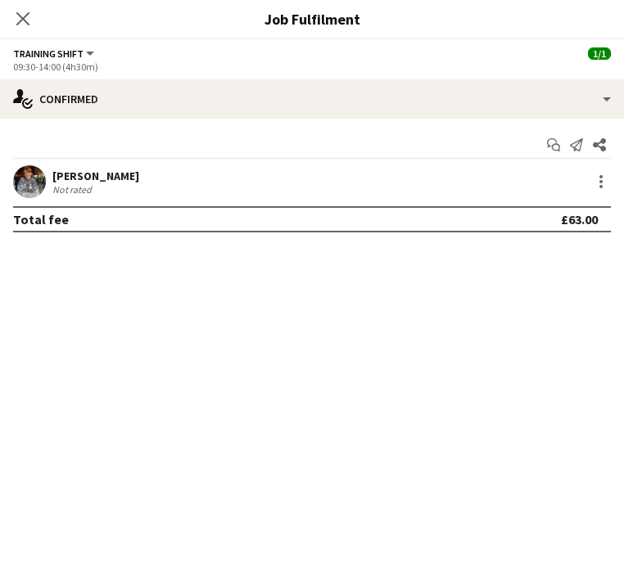
click at [111, 180] on div "[PERSON_NAME]" at bounding box center [95, 176] width 87 height 15
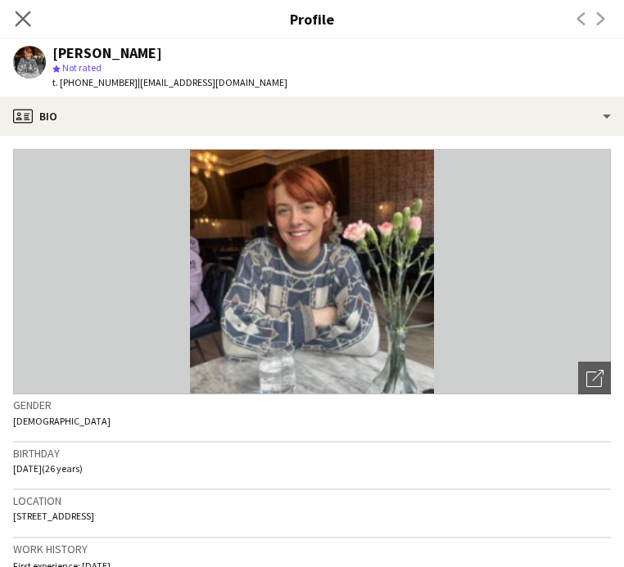
click at [13, 15] on app-icon "Close pop-in" at bounding box center [23, 19] width 24 height 24
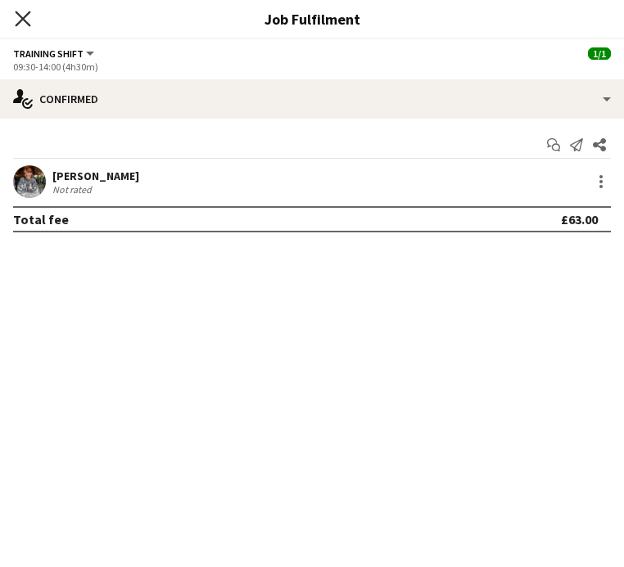
click at [26, 18] on icon "Close pop-in" at bounding box center [23, 19] width 16 height 16
